Goal: Register for event/course

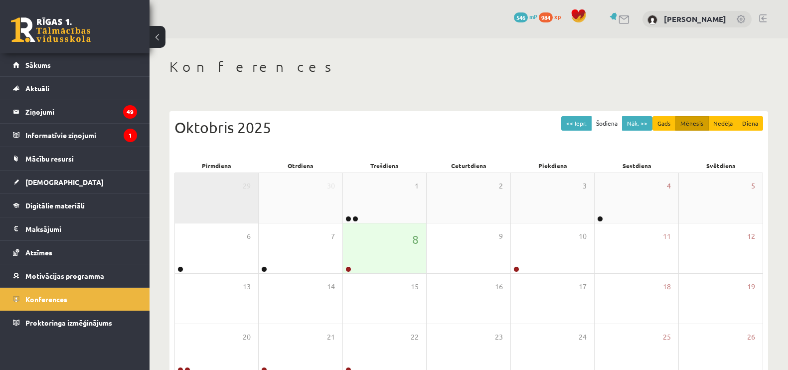
scroll to position [106, 0]
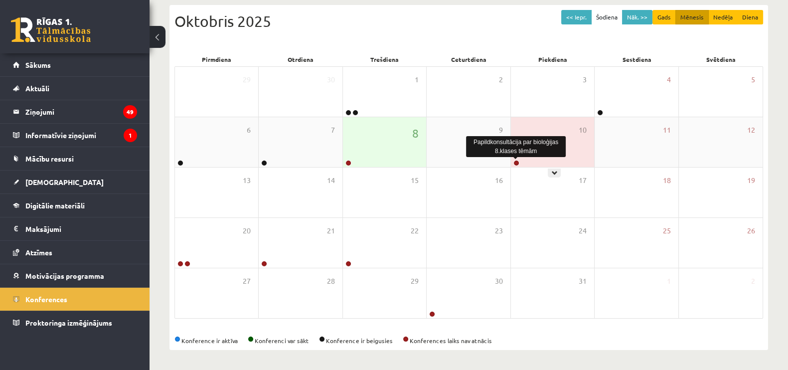
click at [516, 161] on link at bounding box center [517, 163] width 6 height 6
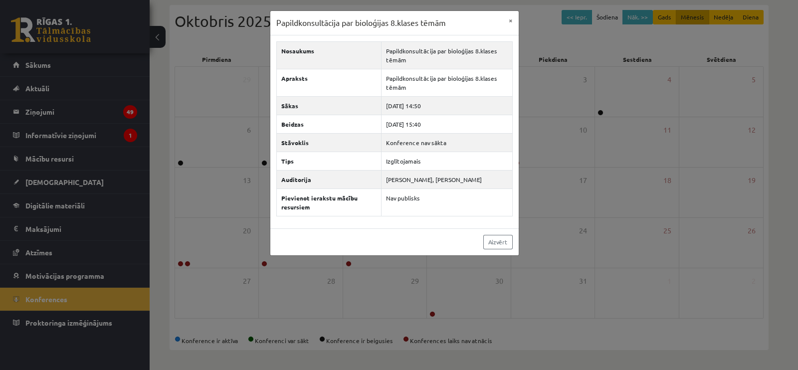
click at [586, 223] on div "Papildkonsultācija par bioloģijas 8.klases tēmām × Nosaukums Papildkonsultācija…" at bounding box center [399, 185] width 798 height 370
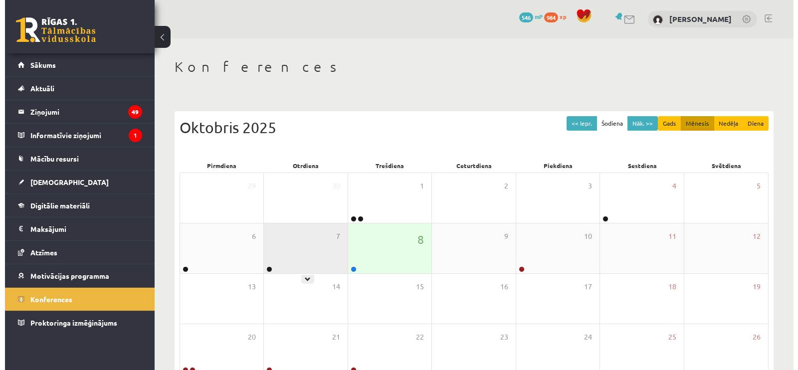
scroll to position [106, 0]
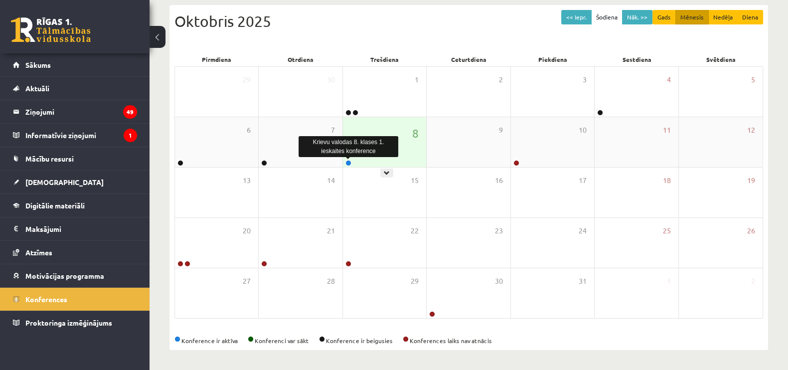
click at [349, 163] on link at bounding box center [349, 163] width 6 height 6
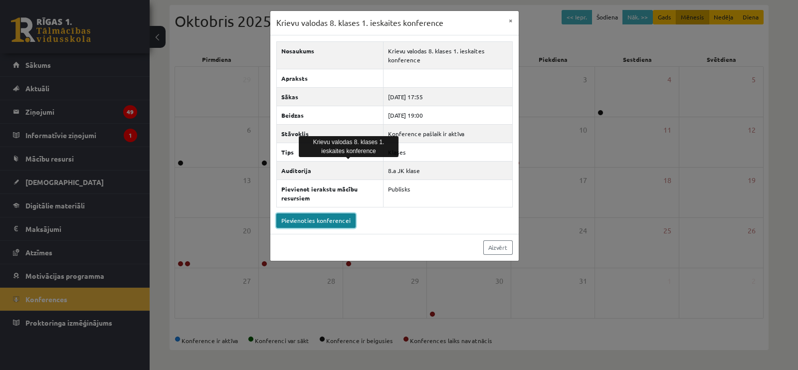
click at [325, 214] on link "Pievienoties konferencei" at bounding box center [315, 220] width 79 height 14
